Goal: Transaction & Acquisition: Purchase product/service

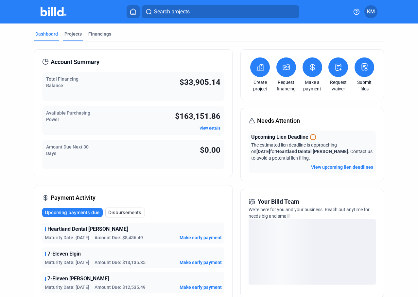
click at [72, 34] on div "Projects" at bounding box center [72, 34] width 17 height 7
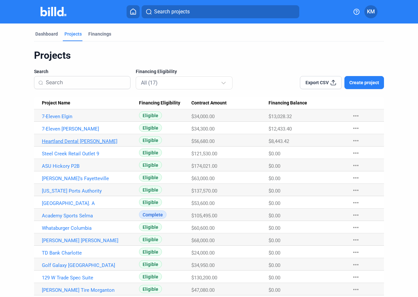
click at [64, 142] on link "Heartland Dental [PERSON_NAME]" at bounding box center [88, 142] width 92 height 6
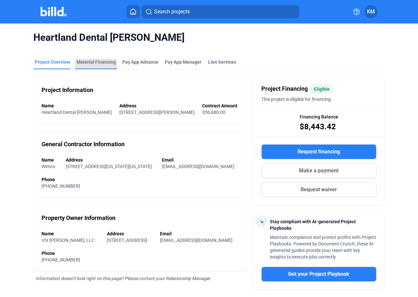
click at [102, 64] on div "Material Financing" at bounding box center [95, 62] width 39 height 7
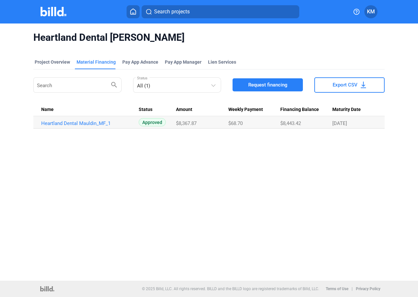
click at [371, 11] on span "KM" at bounding box center [371, 12] width 8 height 8
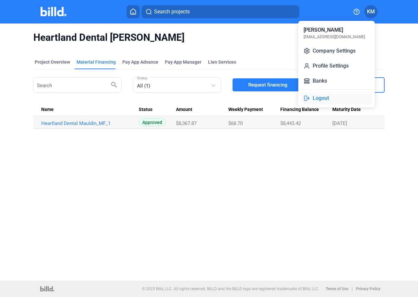
click at [325, 98] on button "Logout" at bounding box center [336, 98] width 71 height 13
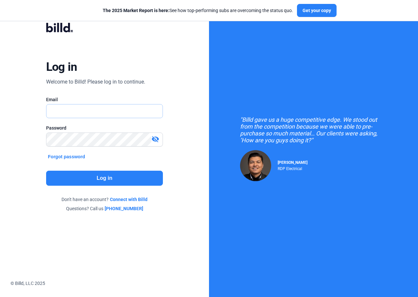
type input "[EMAIL_ADDRESS][DOMAIN_NAME]"
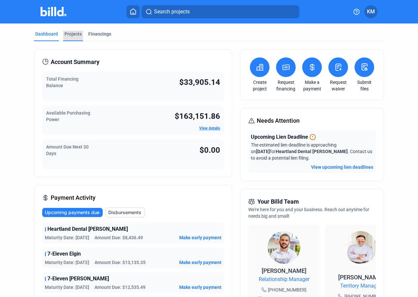
click at [69, 33] on div "Projects" at bounding box center [72, 34] width 17 height 7
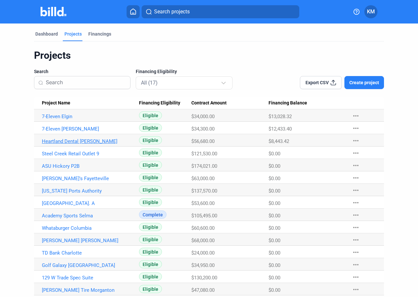
click at [72, 142] on link "Heartland Dental [PERSON_NAME]" at bounding box center [88, 142] width 92 height 6
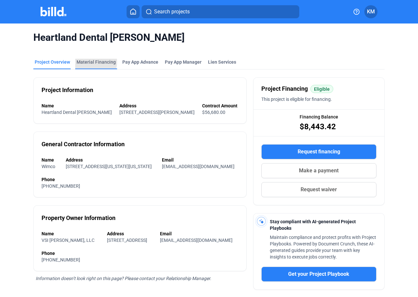
click at [91, 62] on div "Material Financing" at bounding box center [95, 62] width 39 height 7
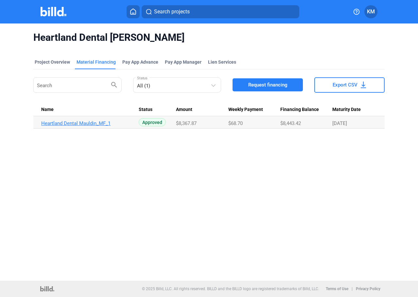
click at [79, 123] on link "Heartland Dental Mauldin_MF_1" at bounding box center [87, 124] width 92 height 6
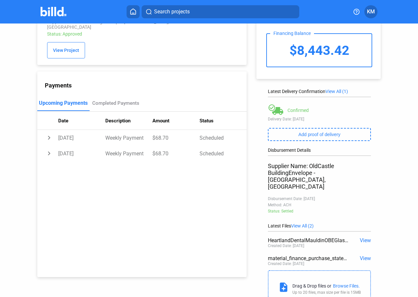
scroll to position [47, 0]
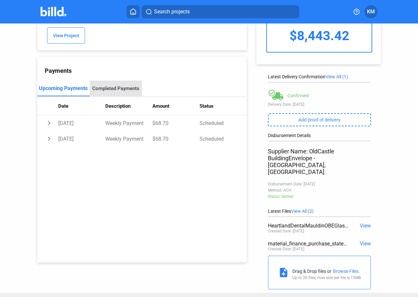
click at [109, 86] on div "Completed Payments" at bounding box center [115, 89] width 47 height 6
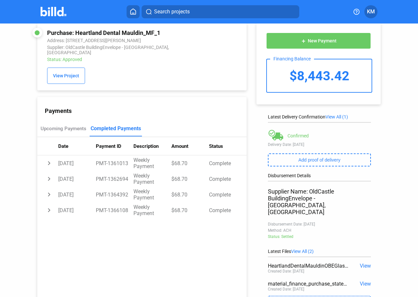
scroll to position [0, 0]
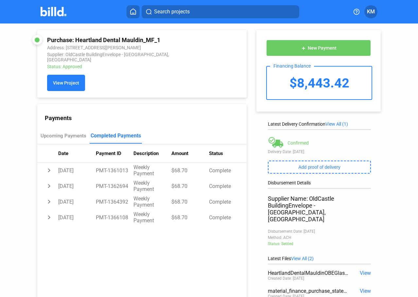
click at [65, 81] on span "View Project" at bounding box center [66, 83] width 26 height 5
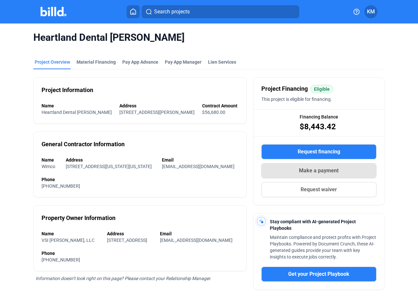
click at [310, 171] on span "Make a payment" at bounding box center [319, 171] width 40 height 8
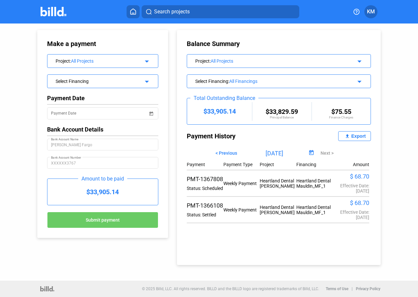
click at [147, 62] on mat-icon "arrow_drop_down" at bounding box center [146, 61] width 8 height 8
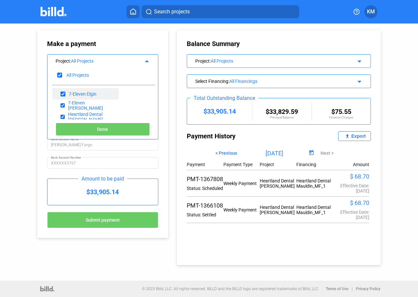
click at [63, 94] on input "checkbox" at bounding box center [62, 94] width 5 height 10
checkbox input "false"
click at [62, 106] on input "checkbox" at bounding box center [62, 106] width 4 height 10
checkbox input "false"
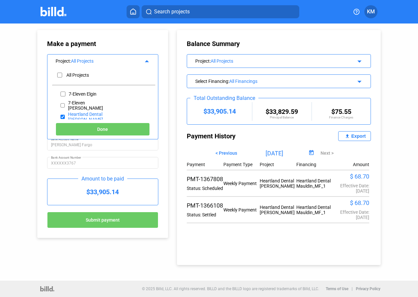
click at [105, 131] on span "Done" at bounding box center [102, 129] width 11 height 5
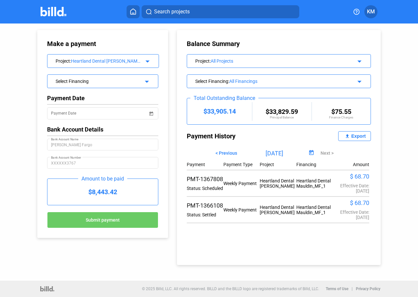
click at [148, 83] on mat-icon "arrow_drop_down" at bounding box center [146, 81] width 8 height 8
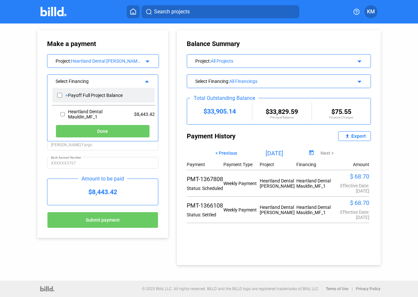
click at [60, 97] on input "checkbox" at bounding box center [59, 96] width 5 height 10
checkbox input "true"
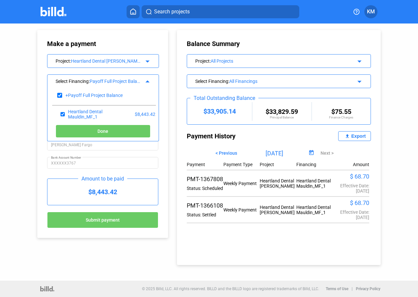
click at [98, 132] on span "Done" at bounding box center [102, 131] width 11 height 5
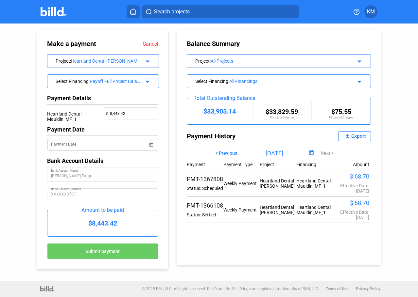
click at [152, 146] on span "Open calendar" at bounding box center [151, 141] width 16 height 16
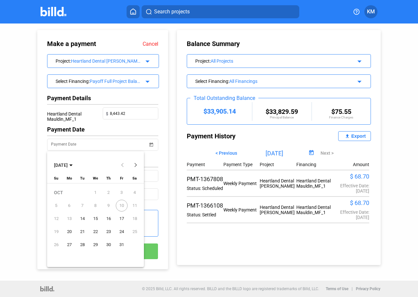
click at [84, 220] on span "14" at bounding box center [82, 219] width 12 height 12
type input "[DATE]"
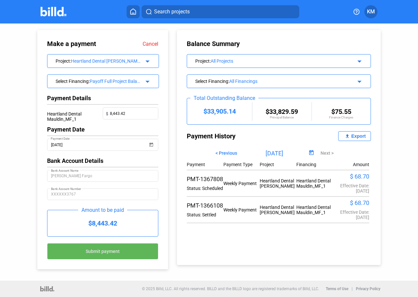
click at [99, 255] on button "Submit payment" at bounding box center [102, 252] width 111 height 16
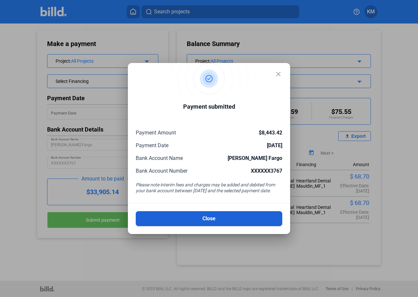
click at [202, 217] on button "Close" at bounding box center [209, 218] width 146 height 15
